Goal: Task Accomplishment & Management: Use online tool/utility

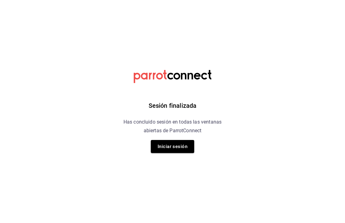
click at [181, 149] on button "Iniciar sesión" at bounding box center [172, 146] width 43 height 13
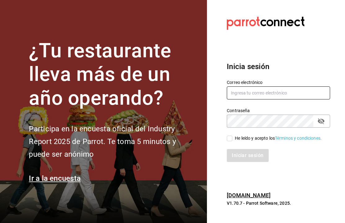
click at [270, 100] on input "text" at bounding box center [278, 93] width 103 height 13
type input "adrianst@pisca.mx"
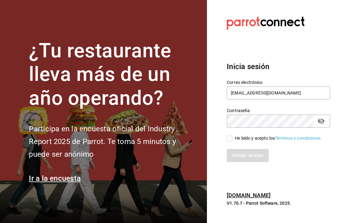
click at [228, 141] on input "He leído y acepto los Términos y condiciones." at bounding box center [230, 139] width 6 height 6
checkbox input "true"
click at [247, 162] on button "Iniciar sesión" at bounding box center [248, 155] width 42 height 13
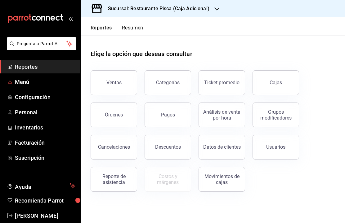
click at [55, 83] on span "Menú" at bounding box center [45, 82] width 60 height 8
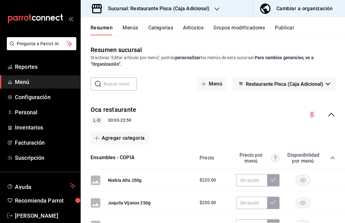
click at [238, 32] on button "Grupos modificadores" at bounding box center [238, 30] width 51 height 11
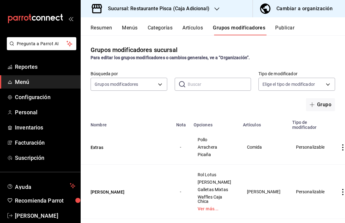
click at [252, 30] on button "Grupos modificadores" at bounding box center [239, 30] width 52 height 11
click at [163, 29] on button "Categorías" at bounding box center [160, 30] width 25 height 11
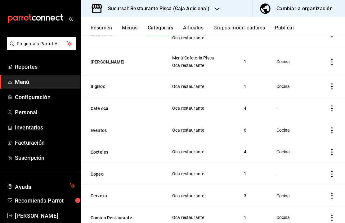
scroll to position [115, 0]
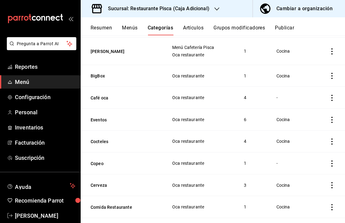
click at [333, 119] on icon "actions" at bounding box center [332, 120] width 6 height 6
click at [314, 133] on span "Editar" at bounding box center [313, 134] width 16 height 7
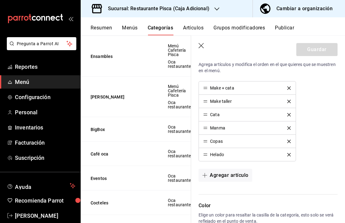
scroll to position [165, 0]
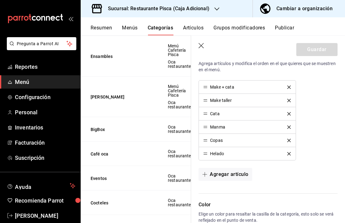
click at [193, 29] on button "Artículos" at bounding box center [193, 30] width 20 height 11
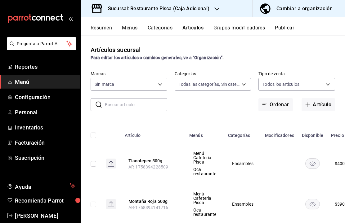
type input "54a9951a-e0b5-46da-a75f-abb4b2dd9388,91ba4357-7f09-46da-b7e6-d32abf16a66d,865aa…"
type input "1a6aef69-98d3-450b-be29-24a743f43210"
click at [250, 25] on button "Grupos modificadores" at bounding box center [238, 30] width 51 height 11
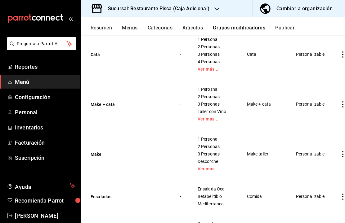
scroll to position [729, 0]
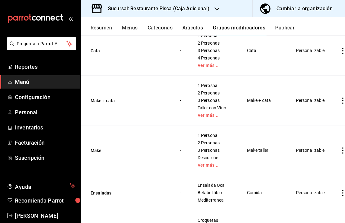
click at [340, 104] on icon "actions" at bounding box center [343, 101] width 6 height 6
click at [309, 150] on span "Editar" at bounding box center [313, 148] width 16 height 7
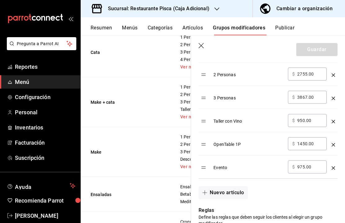
scroll to position [247, 0]
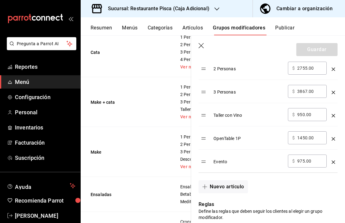
click at [227, 186] on button "Nuevo artículo" at bounding box center [223, 187] width 49 height 13
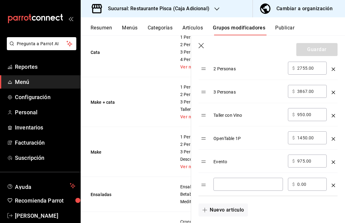
click at [251, 186] on input "optionsTable" at bounding box center [248, 184] width 61 height 6
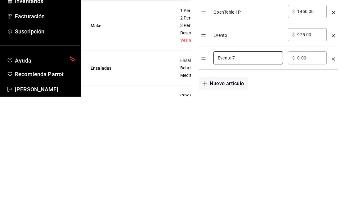
type input "Evento 7"
click at [306, 181] on input "0.00" at bounding box center [309, 184] width 25 height 6
type input "0.00"
type input "7850.00"
click at [304, 196] on div "Nuevo artículo" at bounding box center [264, 206] width 146 height 20
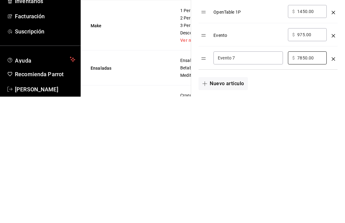
scroll to position [21, 0]
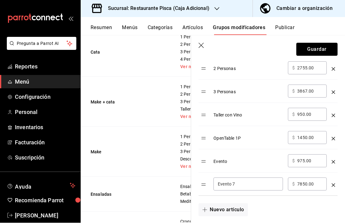
click at [319, 47] on button "Guardar" at bounding box center [316, 49] width 41 height 13
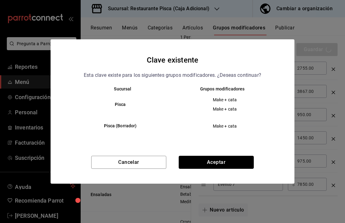
click at [235, 163] on button "Aceptar" at bounding box center [216, 162] width 75 height 13
